Goal: Register for event/course

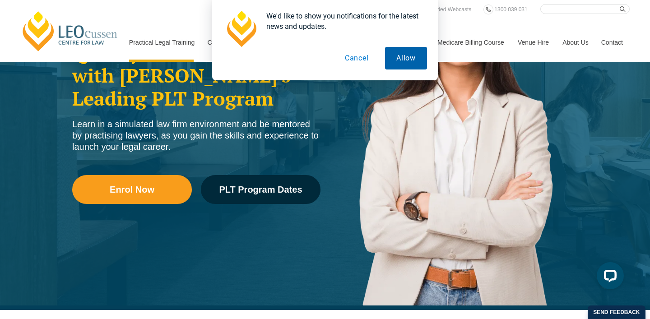
click at [396, 60] on button "Allow" at bounding box center [406, 58] width 42 height 23
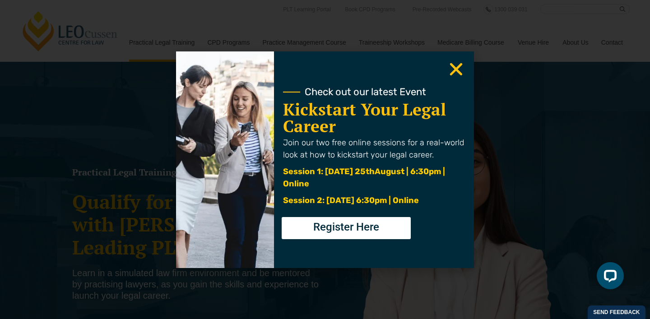
click at [461, 66] on use "Close" at bounding box center [456, 69] width 13 height 13
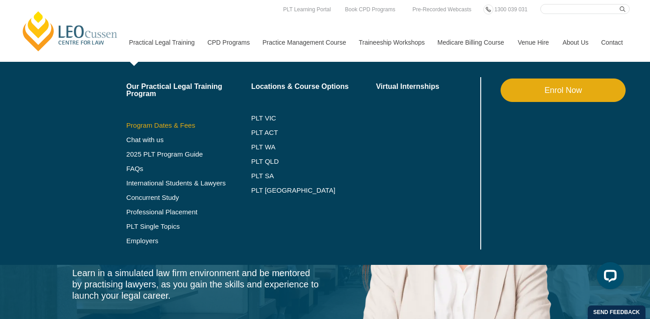
click at [145, 127] on link "Program Dates & Fees" at bounding box center [188, 125] width 125 height 7
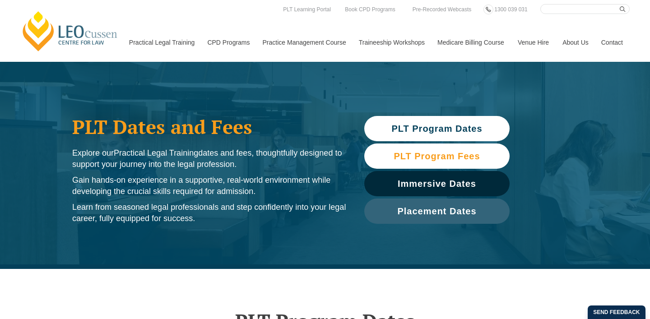
click at [439, 162] on link "PLT Program Fees" at bounding box center [437, 156] width 145 height 25
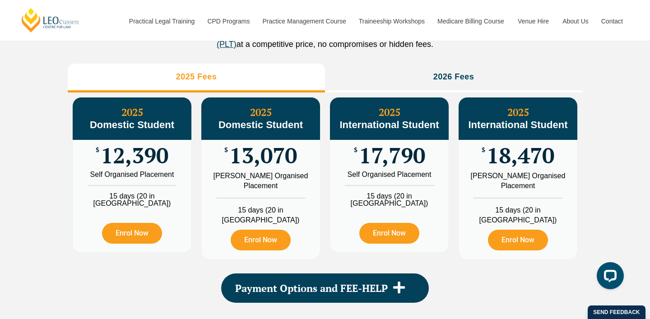
scroll to position [1037, 0]
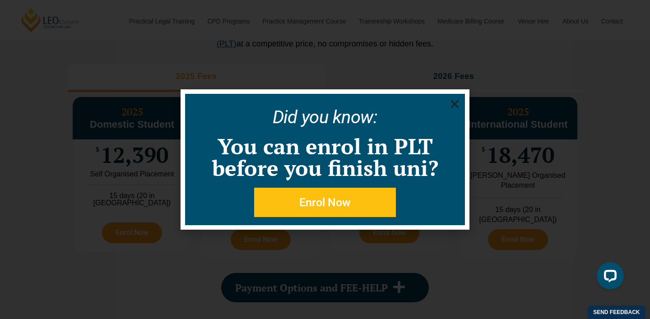
click at [457, 107] on icon "Close" at bounding box center [454, 103] width 11 height 11
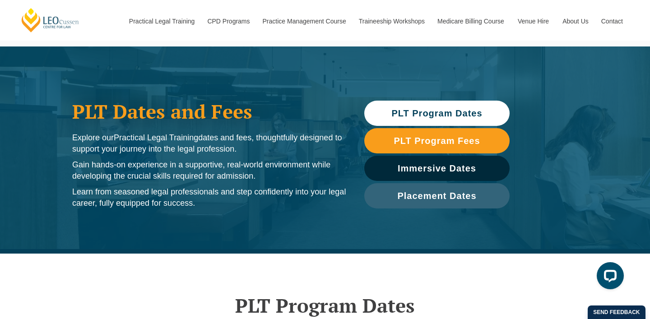
scroll to position [21, 0]
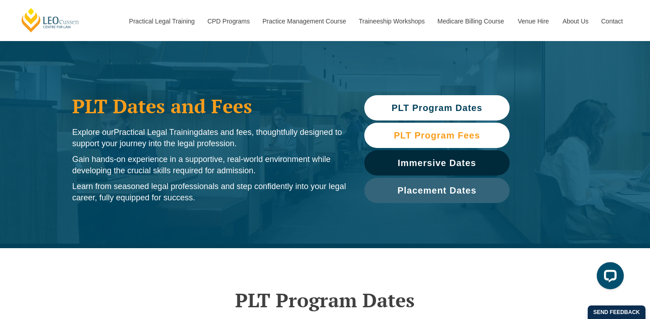
click at [418, 145] on link "PLT Program Fees" at bounding box center [437, 135] width 145 height 25
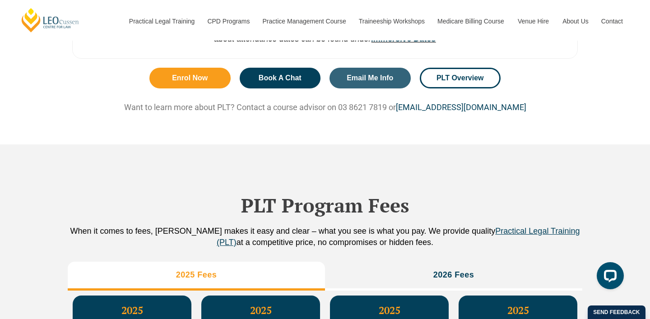
scroll to position [1006, 0]
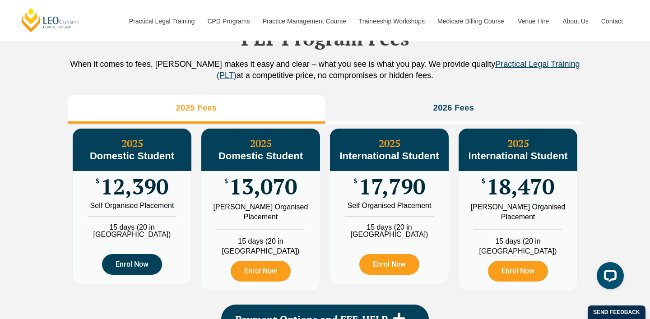
click at [127, 275] on link "Enrol Now" at bounding box center [132, 264] width 60 height 21
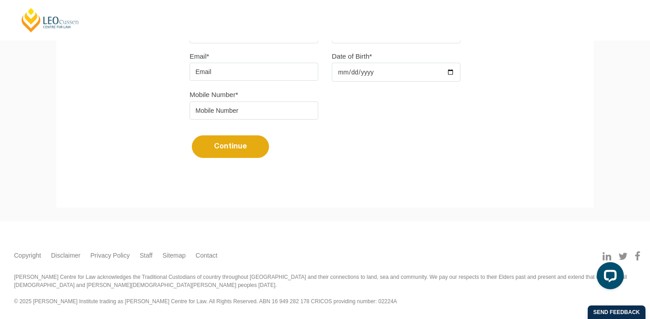
scroll to position [301, 0]
